Goal: Navigation & Orientation: Go to known website

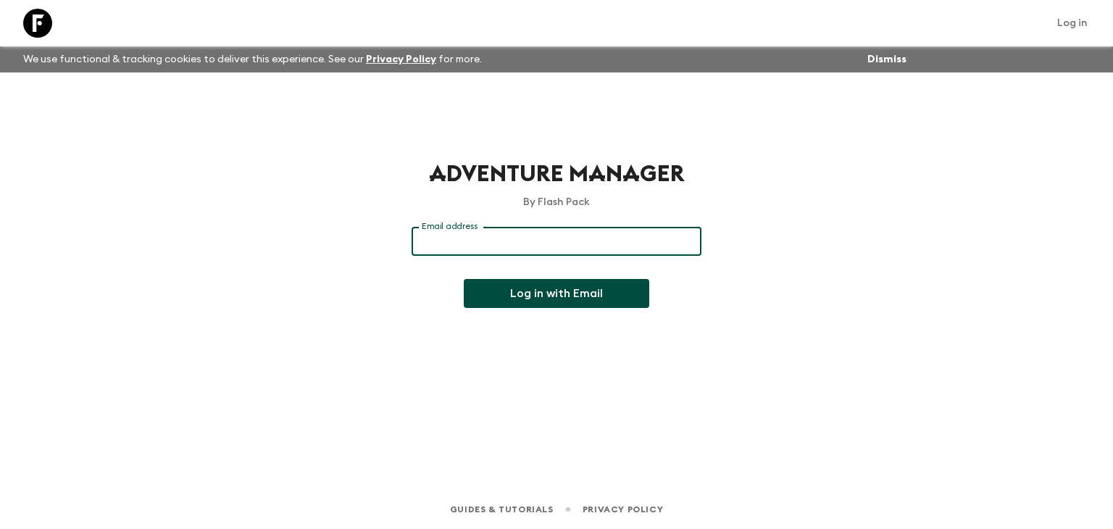
click at [484, 245] on input "Email address" at bounding box center [557, 241] width 290 height 29
click at [568, 238] on input "Email address" at bounding box center [557, 241] width 290 height 29
paste input "[EMAIL_ADDRESS][DOMAIN_NAME]"
type input "[EMAIL_ADDRESS][DOMAIN_NAME]"
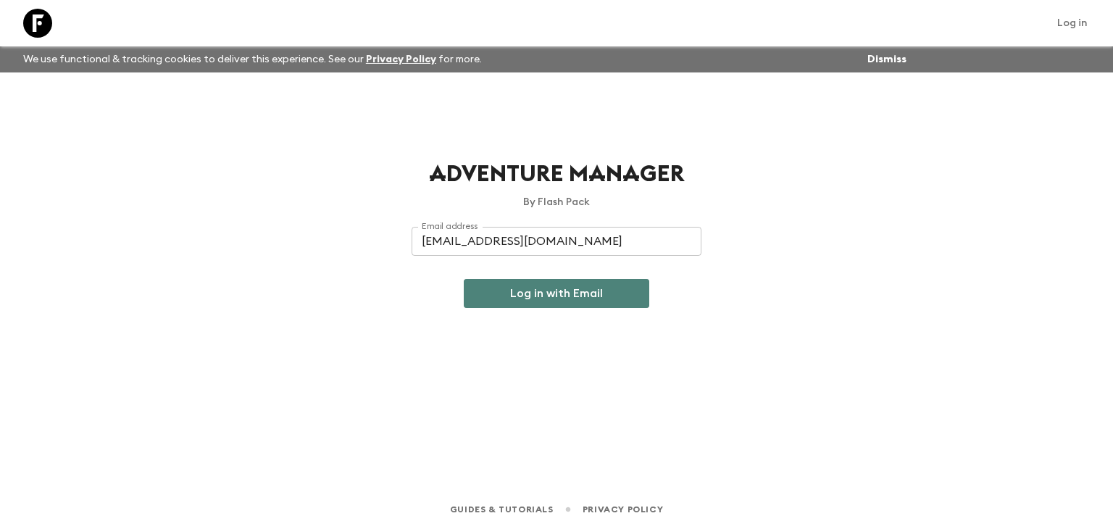
click at [518, 291] on button "Log in with Email" at bounding box center [557, 293] width 186 height 29
